Goal: Task Accomplishment & Management: Manage account settings

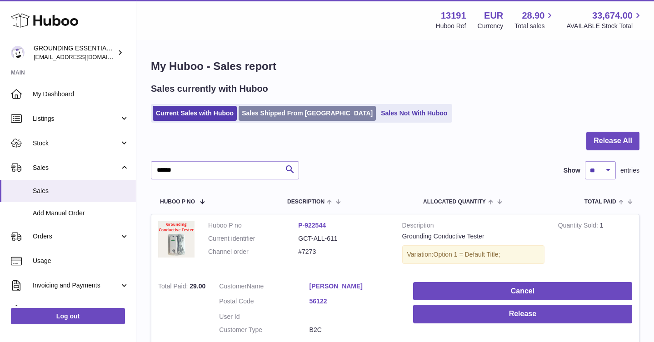
click at [260, 118] on link "Sales Shipped From [GEOGRAPHIC_DATA]" at bounding box center [306, 113] width 137 height 15
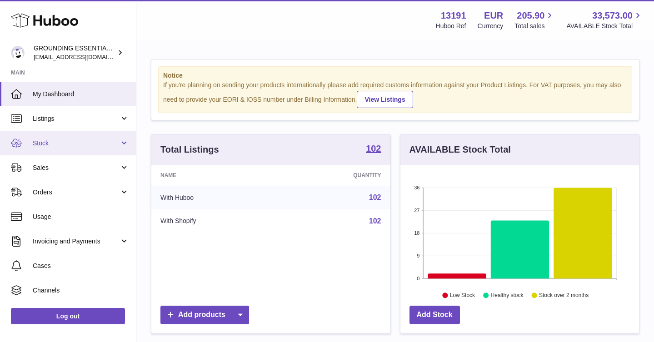
scroll to position [142, 238]
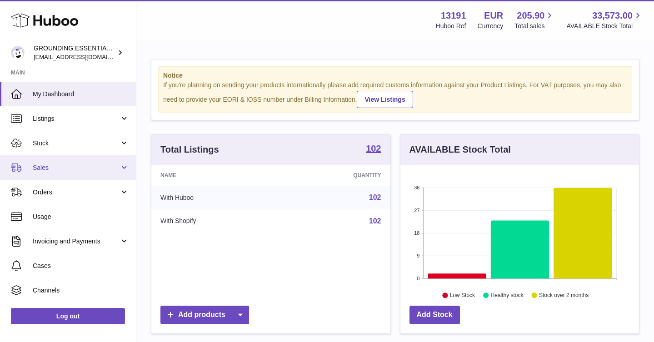
click at [75, 164] on span "Sales" at bounding box center [76, 168] width 87 height 9
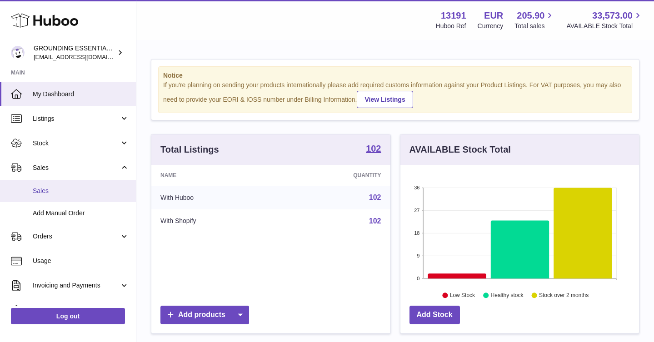
click at [80, 188] on span "Sales" at bounding box center [81, 191] width 96 height 9
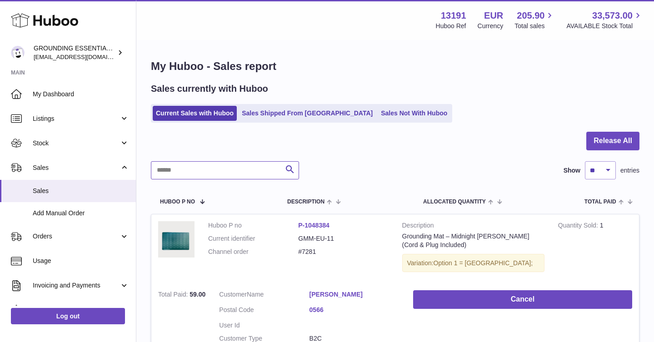
click at [188, 172] on input "text" at bounding box center [225, 170] width 148 height 18
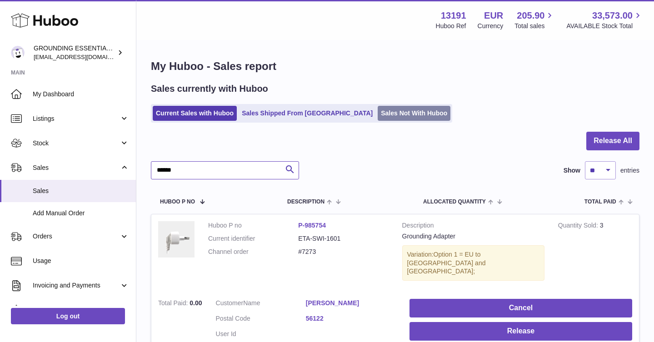
type input "******"
click at [377, 114] on link "Sales Not With Huboo" at bounding box center [413, 113] width 73 height 15
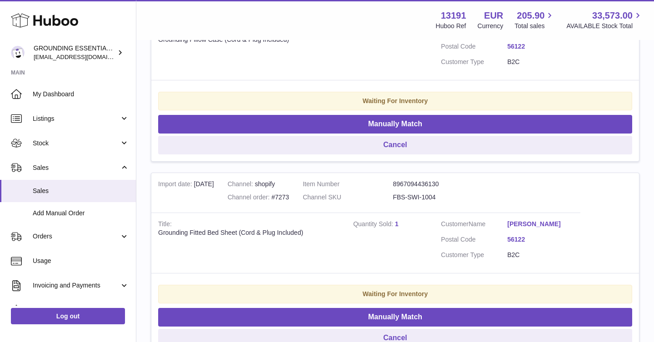
scroll to position [451, 0]
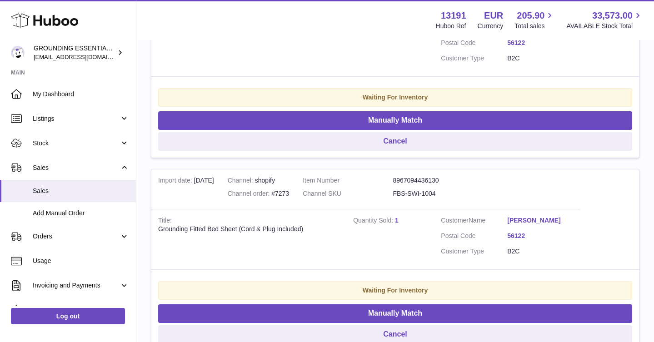
click at [425, 189] on dd "FBS-SWI-1004" at bounding box center [437, 193] width 90 height 9
copy tr "FBS-SWI-1004"
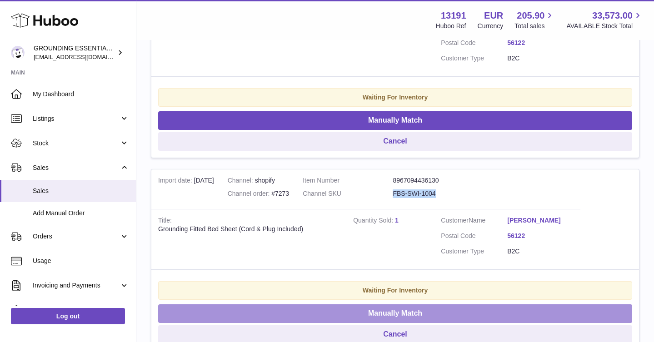
click at [403, 311] on button "Manually Match" at bounding box center [395, 313] width 474 height 19
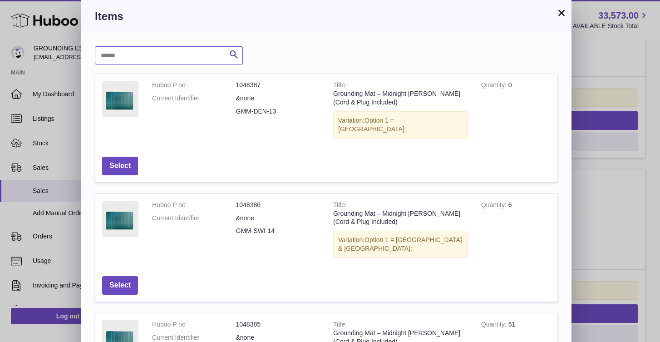
click at [198, 57] on input "text" at bounding box center [169, 55] width 148 height 18
paste input "**********"
drag, startPoint x: 128, startPoint y: 55, endPoint x: 116, endPoint y: 55, distance: 11.4
click at [116, 55] on input "**********" at bounding box center [169, 55] width 148 height 18
click at [146, 55] on input "**********" at bounding box center [169, 55] width 148 height 18
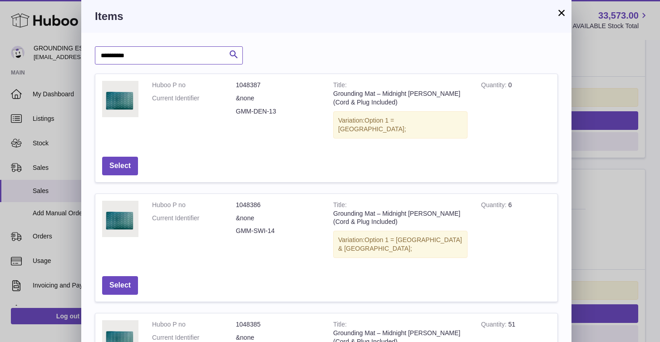
type input "**********"
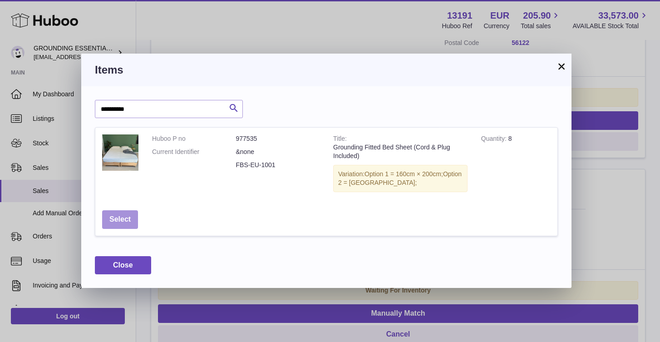
click at [115, 218] on button "Select" at bounding box center [120, 219] width 36 height 19
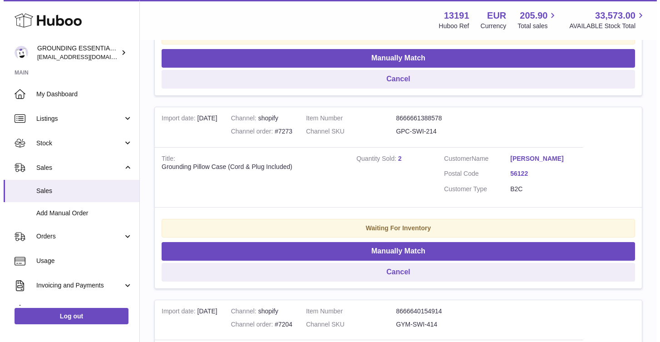
scroll to position [289, 0]
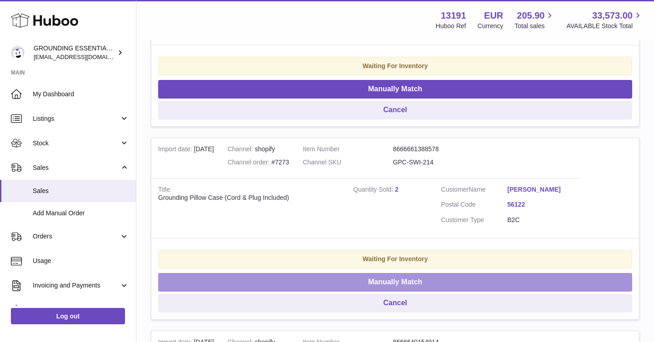
click at [438, 279] on button "Manually Match" at bounding box center [395, 282] width 474 height 19
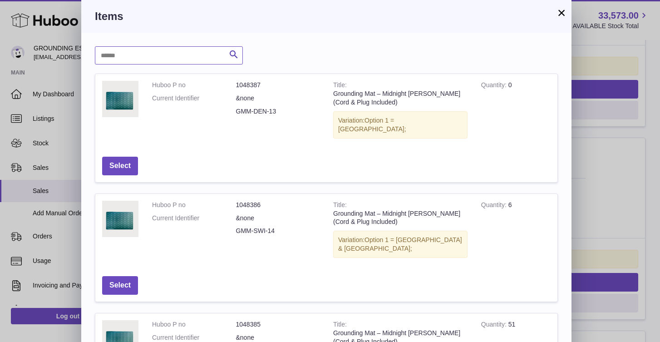
click at [143, 56] on input "text" at bounding box center [169, 55] width 148 height 18
type input "******"
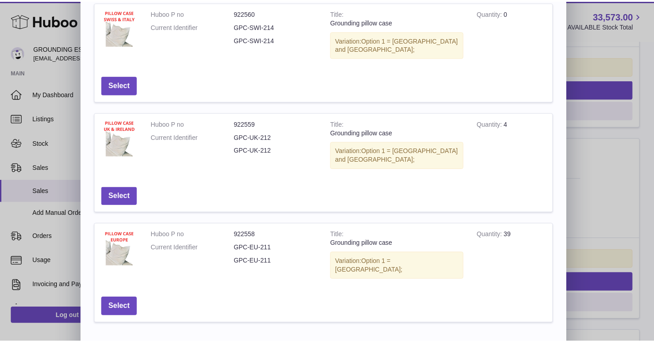
scroll to position [183, 0]
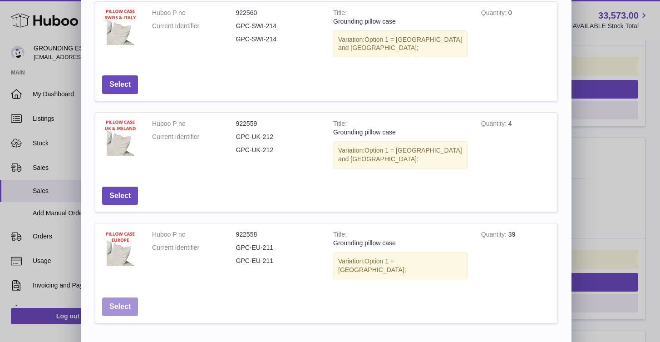
click at [129, 297] on button "Select" at bounding box center [120, 306] width 36 height 19
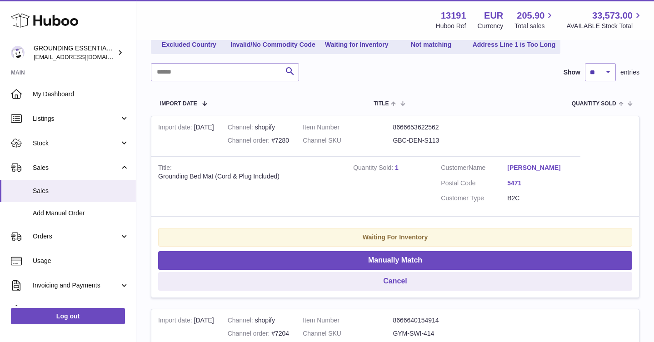
scroll to position [0, 0]
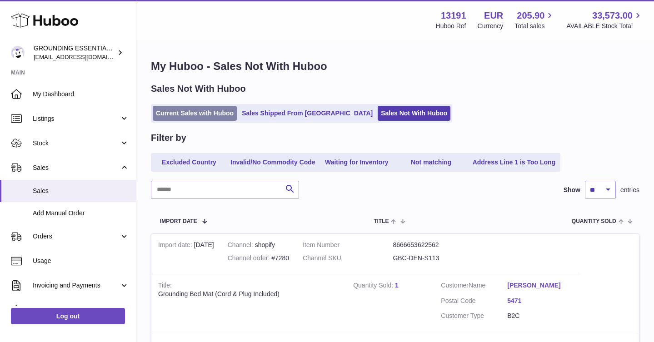
click at [200, 115] on link "Current Sales with Huboo" at bounding box center [195, 113] width 84 height 15
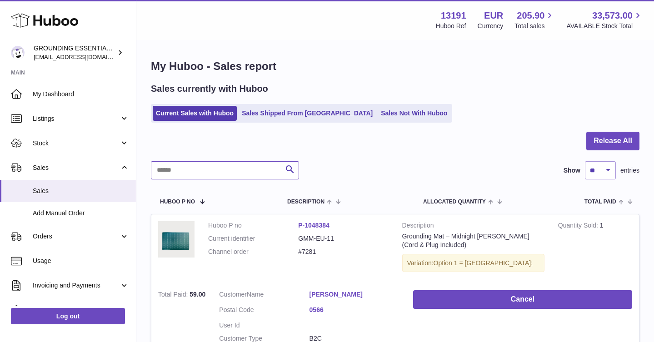
click at [207, 169] on input "text" at bounding box center [225, 170] width 148 height 18
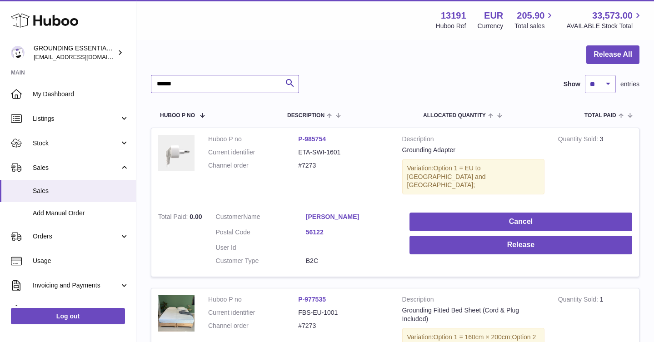
scroll to position [110, 0]
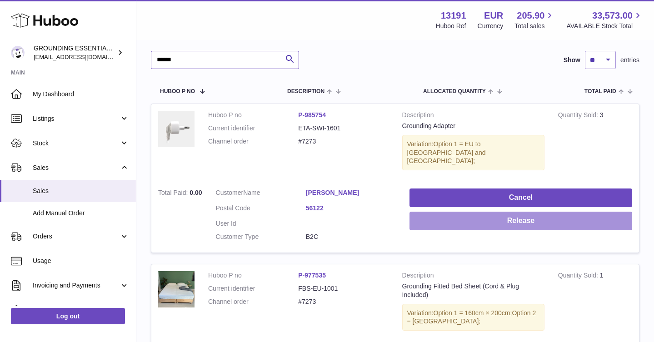
type input "******"
click at [537, 216] on button "Release" at bounding box center [520, 221] width 223 height 19
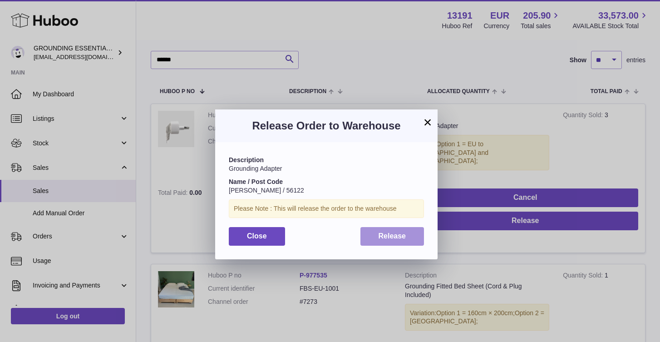
click at [403, 240] on span "Release" at bounding box center [393, 236] width 28 height 8
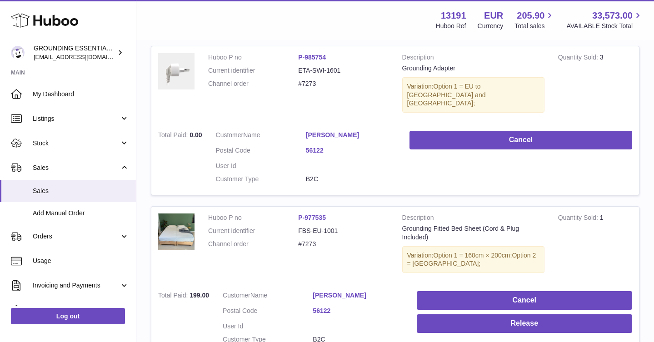
scroll to position [240, 0]
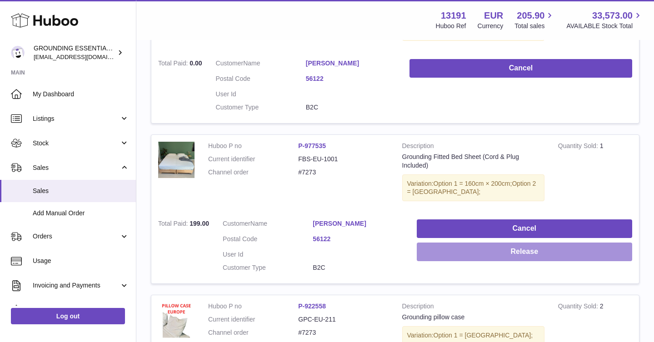
click at [536, 246] on button "Release" at bounding box center [523, 252] width 215 height 19
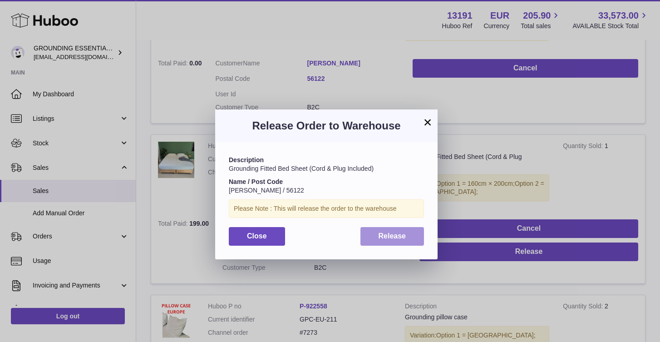
click at [402, 243] on button "Release" at bounding box center [393, 236] width 64 height 19
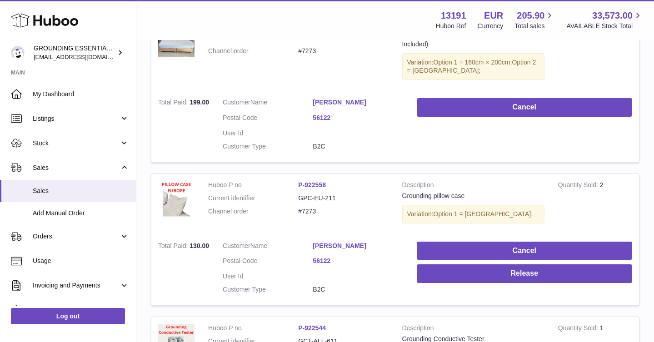
scroll to position [388, 0]
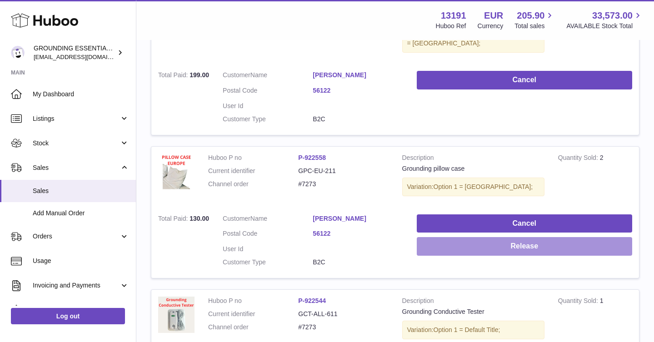
click at [523, 237] on button "Release" at bounding box center [523, 246] width 215 height 19
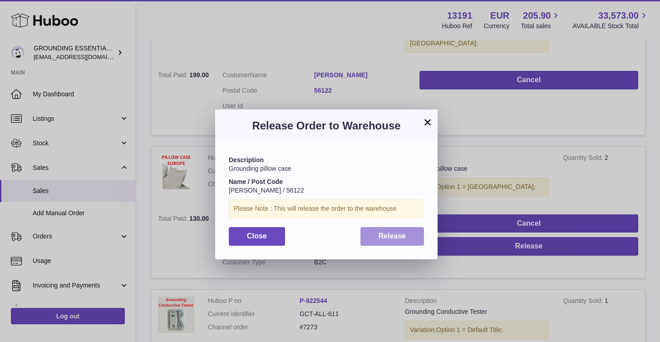
click at [375, 235] on button "Release" at bounding box center [393, 236] width 64 height 19
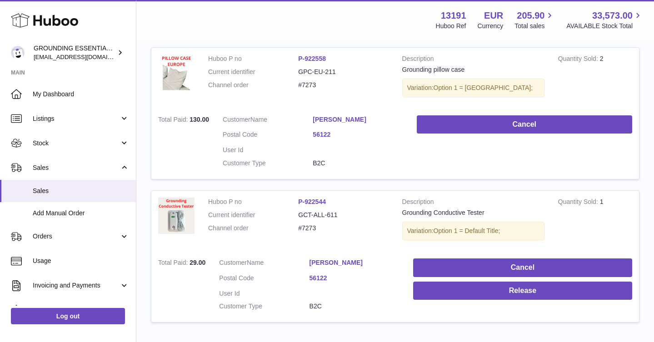
scroll to position [488, 0]
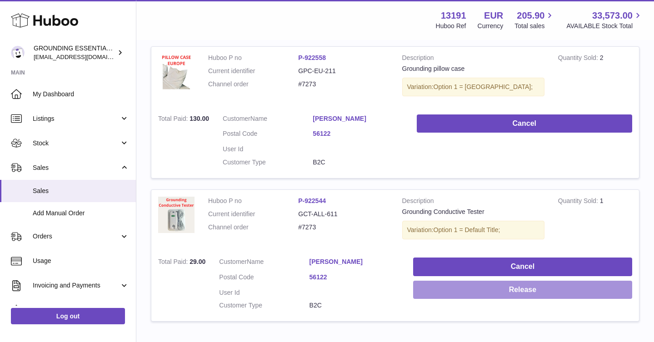
click at [444, 281] on button "Release" at bounding box center [522, 290] width 219 height 19
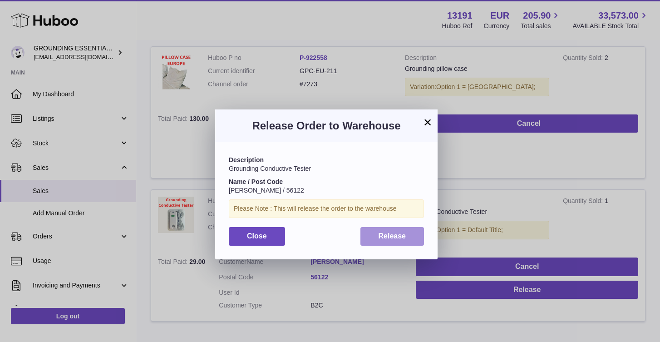
click at [378, 231] on button "Release" at bounding box center [393, 236] width 64 height 19
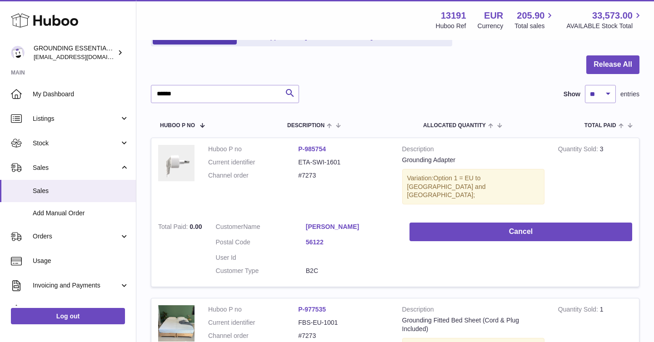
scroll to position [56, 0]
